Goal: Task Accomplishment & Management: Manage account settings

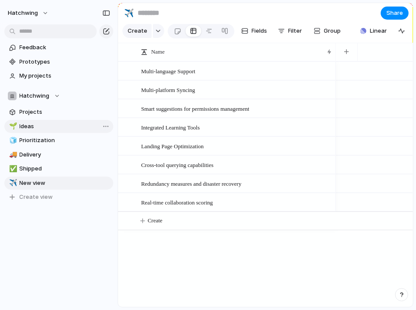
click at [19, 128] on link "🌱 Ideas" at bounding box center [58, 126] width 109 height 13
type input "*****"
click at [19, 128] on link "🌱 Ideas" at bounding box center [58, 126] width 109 height 13
click at [196, 76] on span "Multi-language Support" at bounding box center [168, 71] width 54 height 10
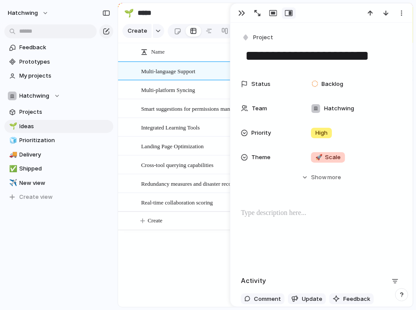
click at [189, 95] on span "Multi-platform Syncing" at bounding box center [168, 90] width 54 height 10
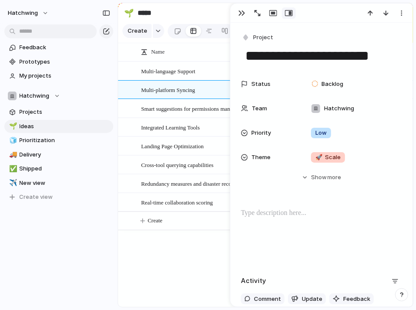
click at [174, 113] on span "Smart suggestions for permissions management" at bounding box center [195, 108] width 108 height 10
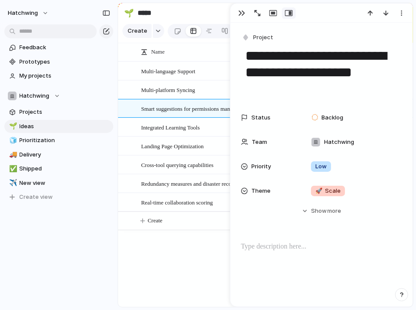
click at [176, 132] on span "Integrated Learning Tools" at bounding box center [170, 127] width 59 height 10
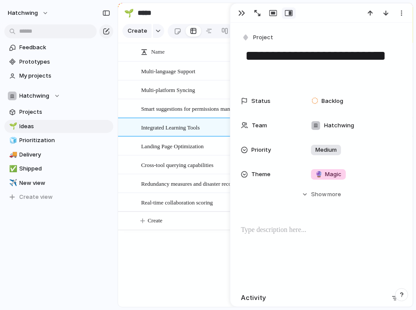
click at [174, 76] on span "Multi-language Support" at bounding box center [168, 71] width 54 height 10
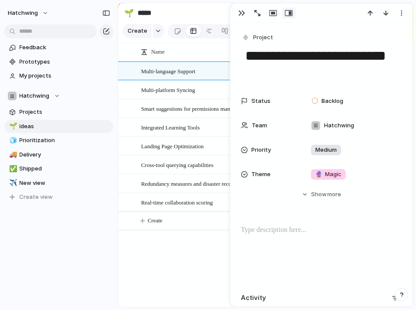
type textarea "**********"
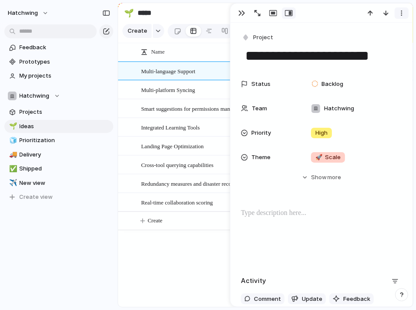
click at [400, 17] on button "button" at bounding box center [402, 12] width 14 height 11
click at [401, 13] on div "Mark as duplicate Delete" at bounding box center [208, 155] width 416 height 310
click at [154, 207] on span "Real-time collaboration scoring" at bounding box center [177, 202] width 72 height 10
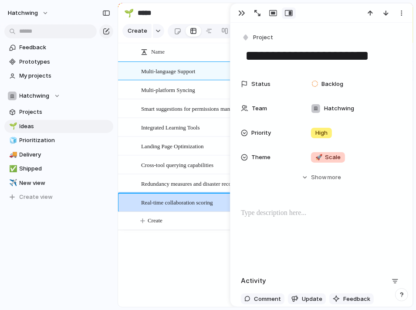
click at [161, 188] on span "Redundancy measures and disaster recovery" at bounding box center [191, 183] width 100 height 10
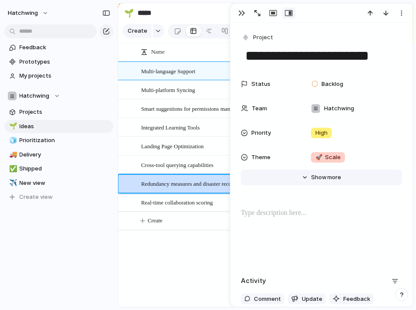
click at [290, 178] on button "Hide Show more" at bounding box center [321, 178] width 161 height 16
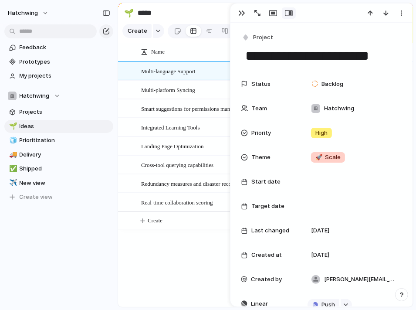
click at [206, 266] on div "Multi-language Support Multi-platform Syncing Smart suggestions for permissions…" at bounding box center [265, 183] width 295 height 245
click at [205, 13] on input "*****" at bounding box center [187, 13] width 102 height 16
click at [402, 14] on div "button" at bounding box center [401, 13] width 7 height 7
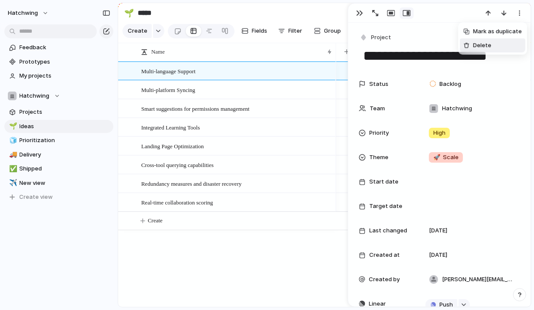
click at [313, 0] on div "Mark as duplicate Delete" at bounding box center [267, 155] width 534 height 310
click at [348, 9] on div at bounding box center [439, 12] width 182 height 19
click at [354, 11] on button "button" at bounding box center [360, 12] width 14 height 11
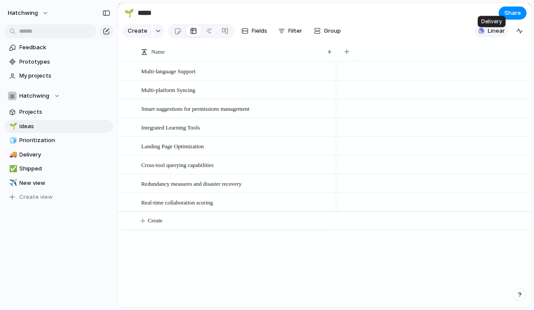
click at [416, 34] on div "button" at bounding box center [481, 31] width 6 height 6
click at [416, 21] on div "Projects 2 Initiatives 0 Add all Create IoT Ingestion Pipeline Add Initialize A…" at bounding box center [267, 155] width 534 height 310
click at [241, 79] on div "Multi-language Support" at bounding box center [237, 71] width 192 height 18
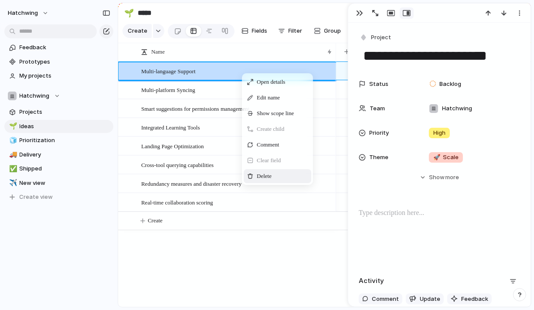
click at [266, 180] on span "Delete" at bounding box center [264, 176] width 15 height 9
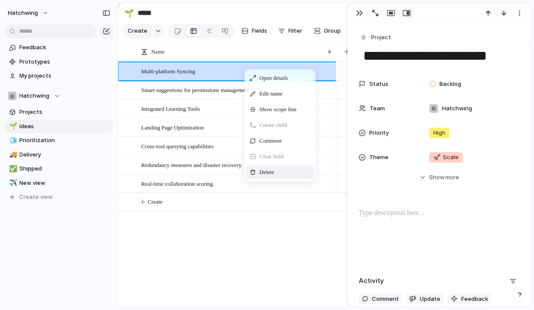
click at [295, 179] on div "Delete" at bounding box center [280, 172] width 68 height 14
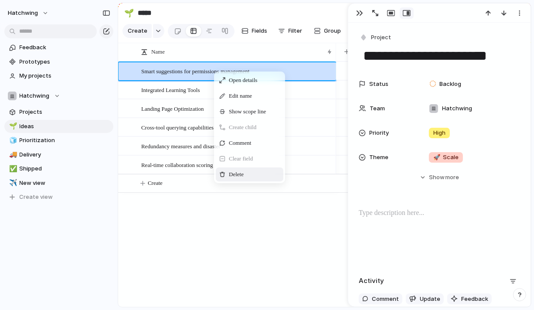
click at [250, 178] on span "Context Menu" at bounding box center [248, 174] width 3 height 9
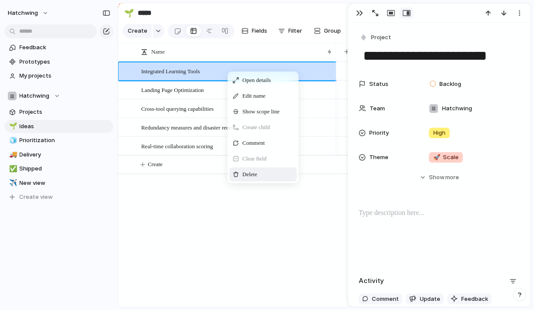
click at [264, 179] on span "Context Menu" at bounding box center [262, 174] width 3 height 9
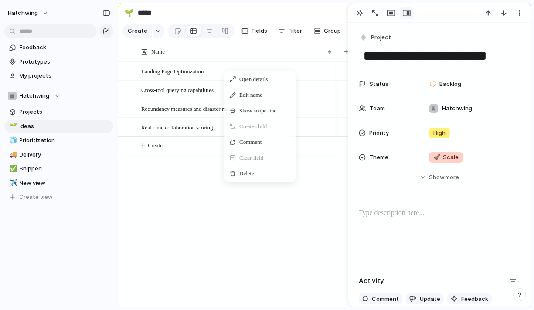
click at [244, 182] on div "Open details Edit name Show scope line Create child Comment Clear field Delete" at bounding box center [259, 127] width 71 height 112
click at [246, 178] on span "Delete" at bounding box center [246, 173] width 15 height 9
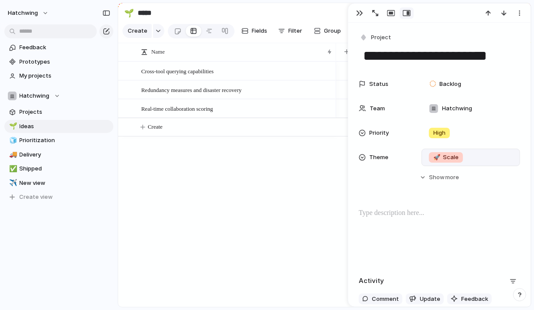
click at [416, 159] on span "🚀 Scale" at bounding box center [445, 157] width 25 height 9
click at [282, 197] on div "🌱 Experiment 🔮 Magic 🔨 Infrastructure 🚀 Scale" at bounding box center [267, 155] width 534 height 310
click at [208, 76] on span "Cross-tool querying capabilities" at bounding box center [177, 71] width 72 height 10
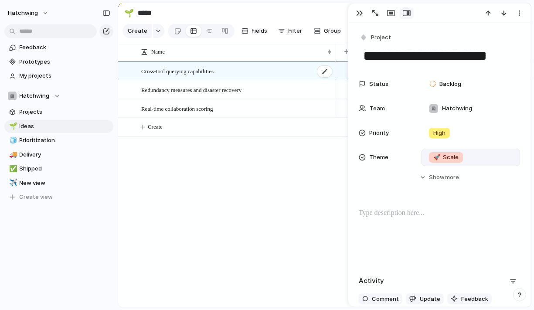
type textarea "**********"
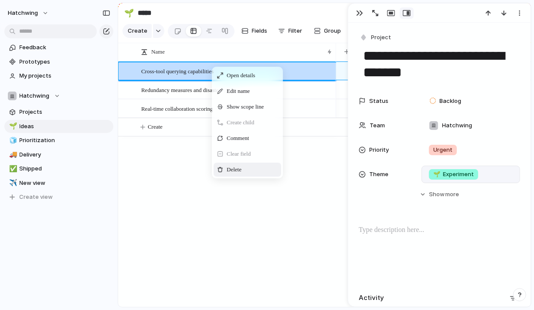
click at [225, 173] on div "Delete" at bounding box center [248, 170] width 68 height 14
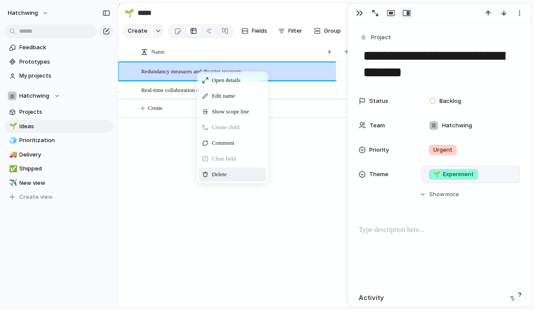
click at [208, 181] on div "Delete" at bounding box center [233, 174] width 68 height 14
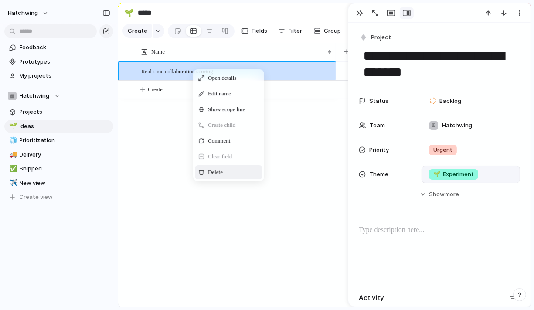
click at [214, 177] on span "Delete" at bounding box center [215, 172] width 15 height 9
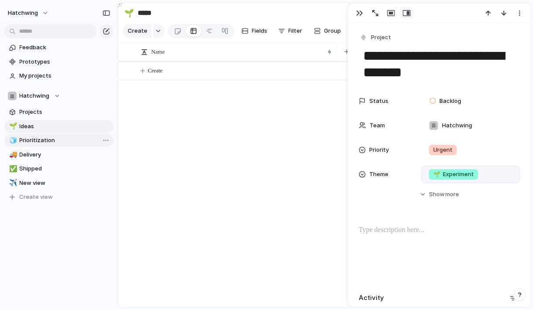
click at [52, 139] on span "Prioritization" at bounding box center [65, 140] width 91 height 9
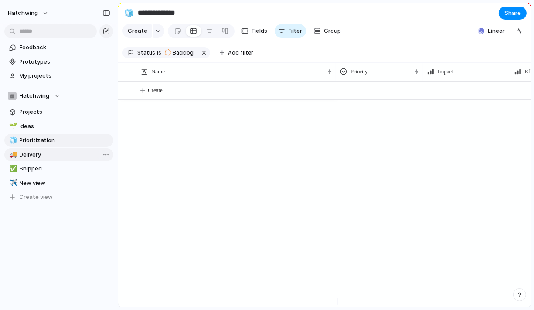
click at [48, 155] on span "Delivery" at bounding box center [65, 154] width 91 height 9
click at [41, 167] on span "Shipped" at bounding box center [65, 168] width 91 height 9
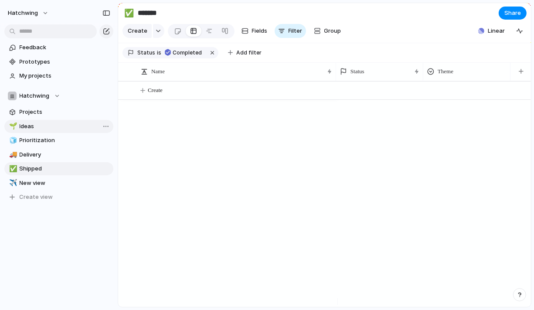
click at [32, 120] on link "🌱 Ideas" at bounding box center [58, 126] width 109 height 13
type input "*****"
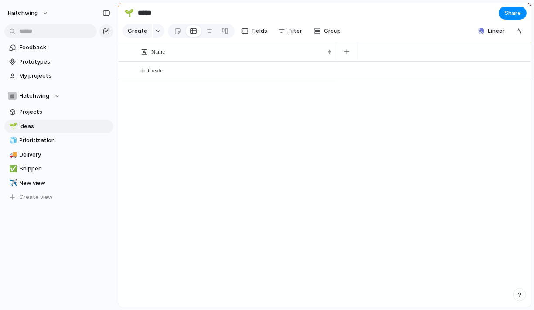
click at [416, 102] on div at bounding box center [433, 183] width 195 height 245
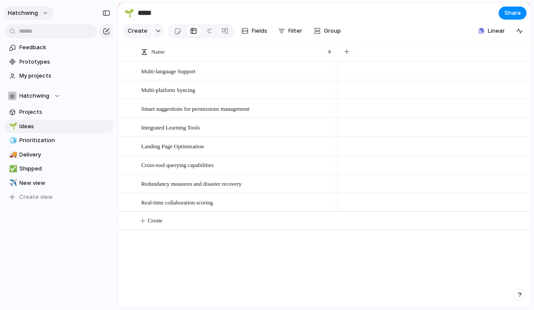
click at [17, 16] on span "hatchwing" at bounding box center [23, 13] width 30 height 9
click at [26, 12] on div "Settings Invite members Change theme Sign out" at bounding box center [267, 155] width 534 height 310
drag, startPoint x: 442, startPoint y: 122, endPoint x: 465, endPoint y: 82, distance: 45.7
click at [442, 118] on div at bounding box center [433, 108] width 195 height 19
click at [36, 11] on button "hatchwing" at bounding box center [28, 13] width 49 height 14
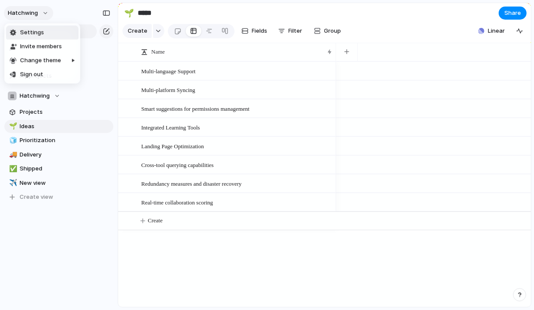
click at [36, 11] on div "Settings Invite members Change theme Sign out" at bounding box center [267, 155] width 534 height 310
click at [49, 50] on span "Feedback" at bounding box center [65, 47] width 91 height 9
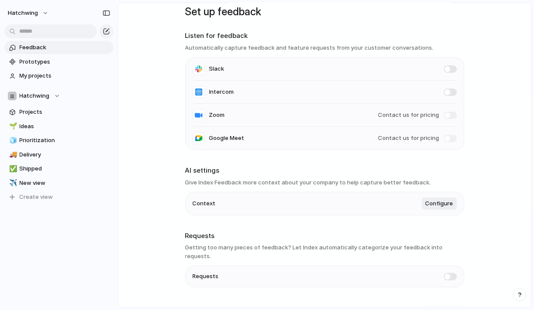
scroll to position [27, 0]
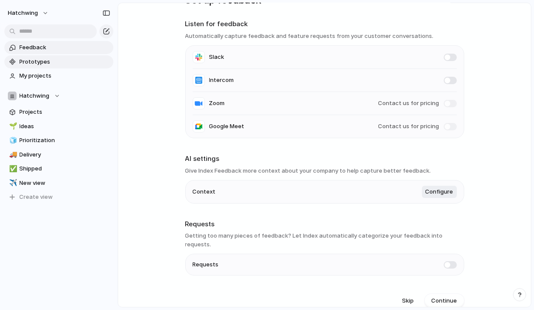
click at [49, 61] on span "Prototypes" at bounding box center [65, 62] width 91 height 9
click at [53, 75] on span "My projects" at bounding box center [65, 75] width 91 height 9
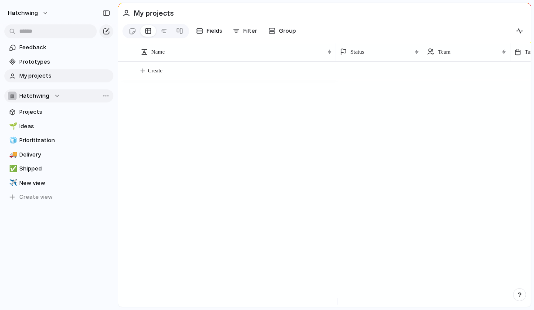
click at [41, 99] on span "Hatchwing" at bounding box center [35, 96] width 30 height 9
click at [43, 99] on div "Hatchwing Create new team" at bounding box center [267, 155] width 534 height 310
click at [107, 208] on div "Team settings Copy link Add members" at bounding box center [267, 155] width 534 height 310
click at [523, 294] on button "button" at bounding box center [519, 294] width 13 height 13
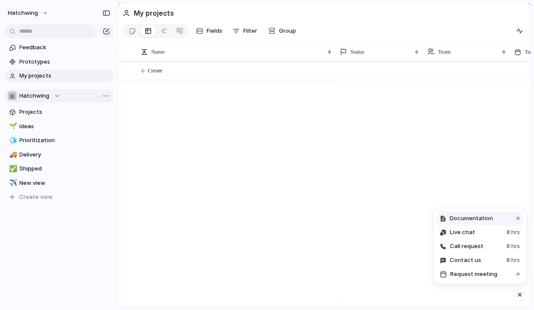
click at [479, 215] on span "Documentation" at bounding box center [471, 218] width 43 height 9
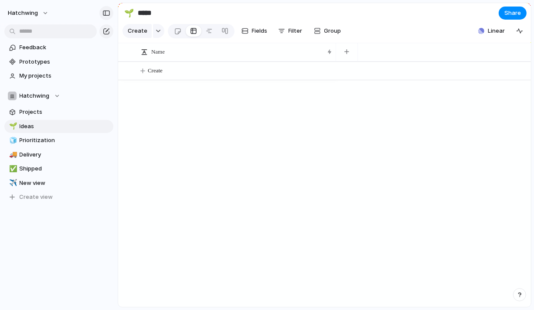
click at [106, 13] on div "button" at bounding box center [106, 13] width 8 height 6
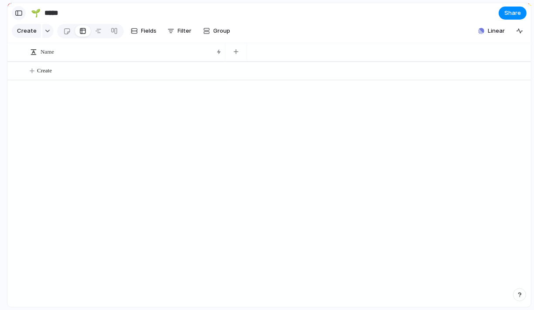
click at [20, 13] on div "button" at bounding box center [19, 13] width 8 height 6
